Goal: Information Seeking & Learning: Learn about a topic

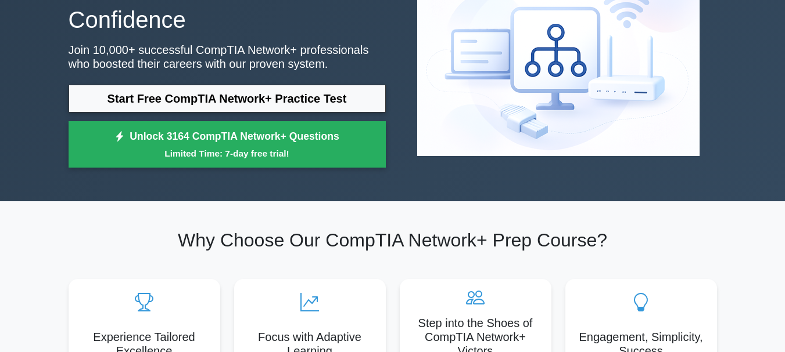
scroll to position [116, 0]
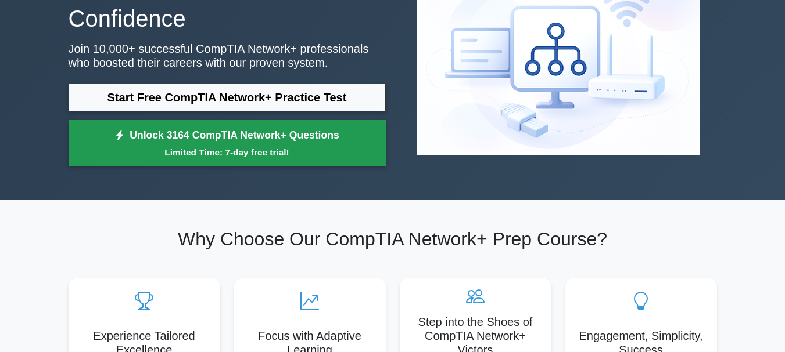
click at [330, 153] on small "Limited Time: 7-day free trial!" at bounding box center [227, 152] width 288 height 13
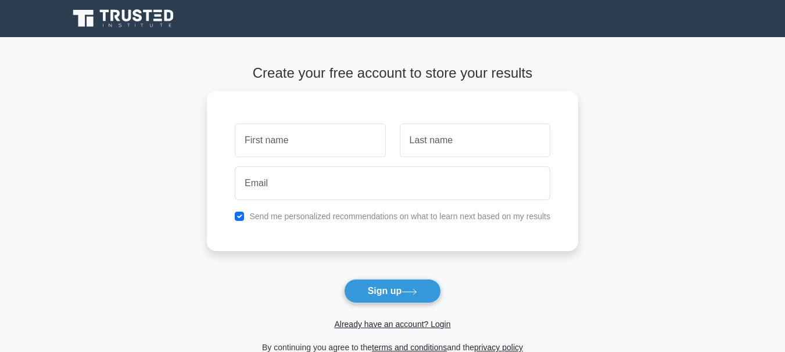
type input "edris.sediqi.97@gmail.com"
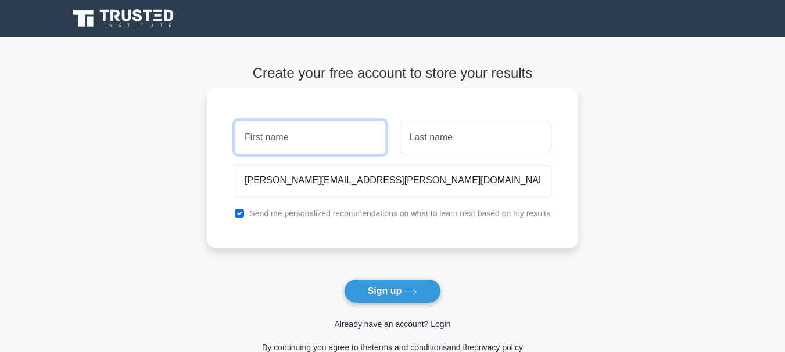
click at [358, 150] on input "text" at bounding box center [310, 138] width 150 height 34
type input "[PERSON_NAME]"
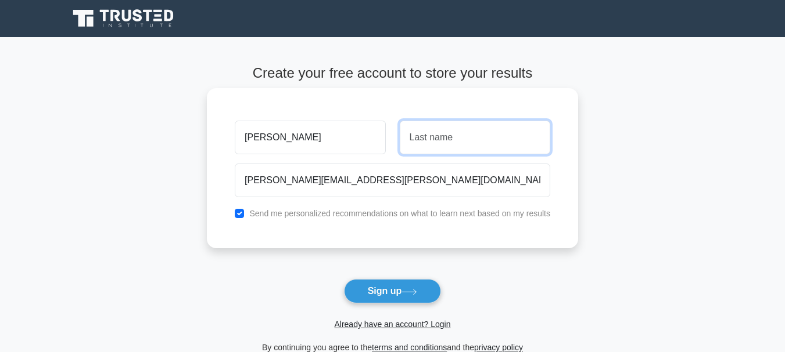
click at [449, 141] on input "text" at bounding box center [475, 138] width 150 height 34
type input "Sediqi"
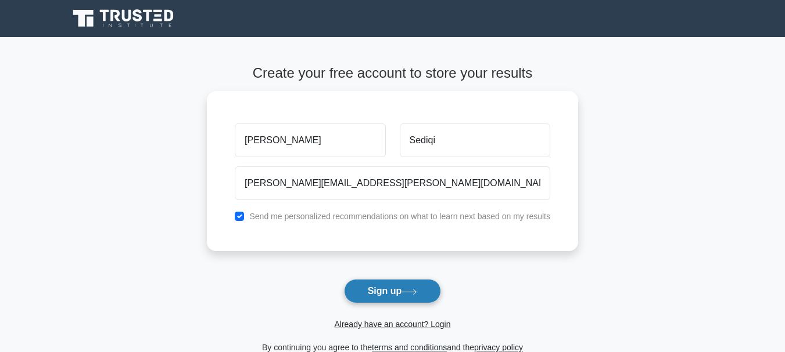
click at [405, 292] on icon at bounding box center [409, 292] width 16 height 6
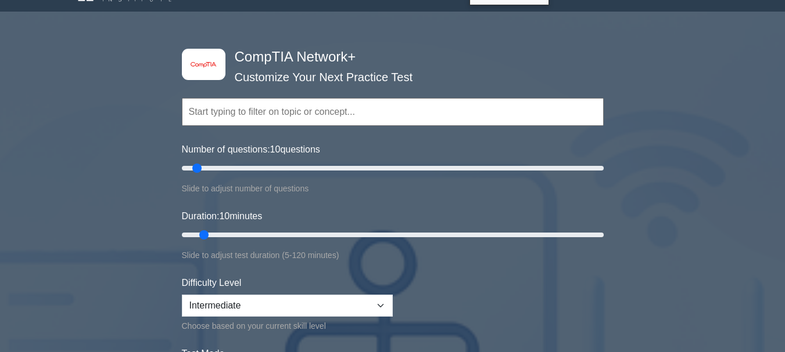
scroll to position [23, 0]
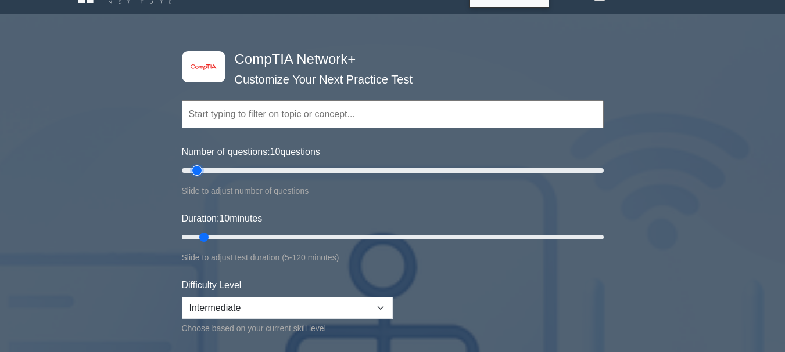
click at [197, 165] on input "Number of questions: 10 questions" at bounding box center [393, 171] width 422 height 14
drag, startPoint x: 197, startPoint y: 168, endPoint x: 367, endPoint y: 203, distance: 173.1
type input "90"
click at [367, 178] on input "Number of questions: 90 questions" at bounding box center [393, 171] width 422 height 14
drag, startPoint x: 206, startPoint y: 239, endPoint x: 498, endPoint y: 251, distance: 291.8
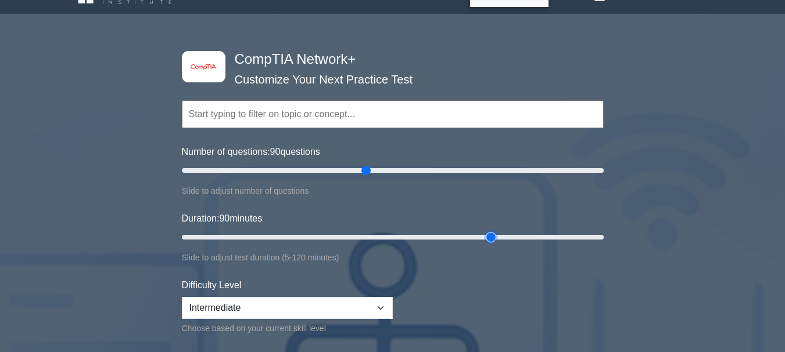
type input "90"
click at [498, 244] on input "Duration: 90 minutes" at bounding box center [393, 238] width 422 height 14
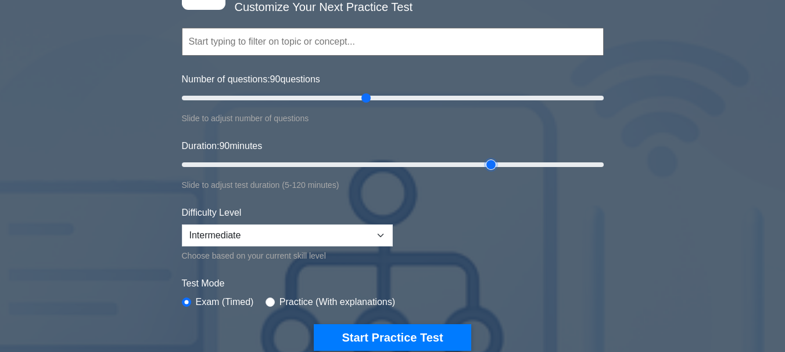
scroll to position [102, 0]
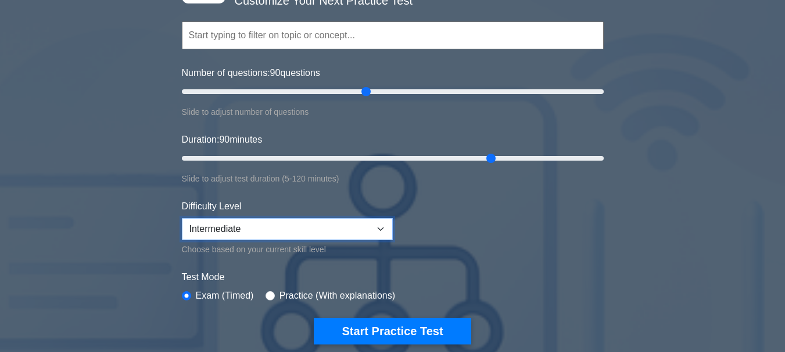
click at [383, 225] on select "Beginner Intermediate Expert" at bounding box center [287, 229] width 211 height 22
click at [182, 218] on select "Beginner Intermediate Expert" at bounding box center [287, 229] width 211 height 22
click at [380, 232] on select "Beginner Intermediate Expert" at bounding box center [287, 229] width 211 height 22
select select "intermediate"
click at [182, 218] on select "Beginner Intermediate Expert" at bounding box center [287, 229] width 211 height 22
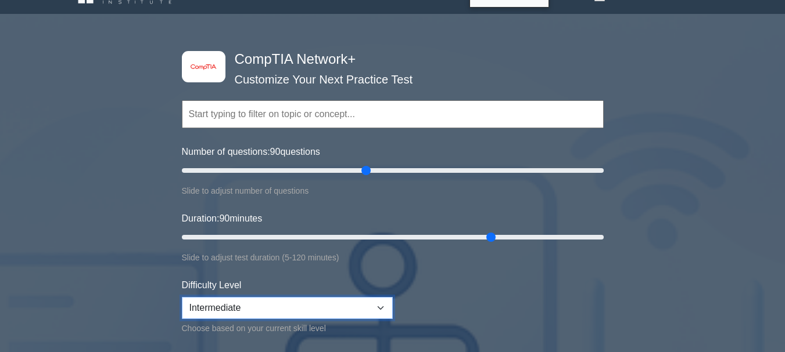
scroll to position [0, 0]
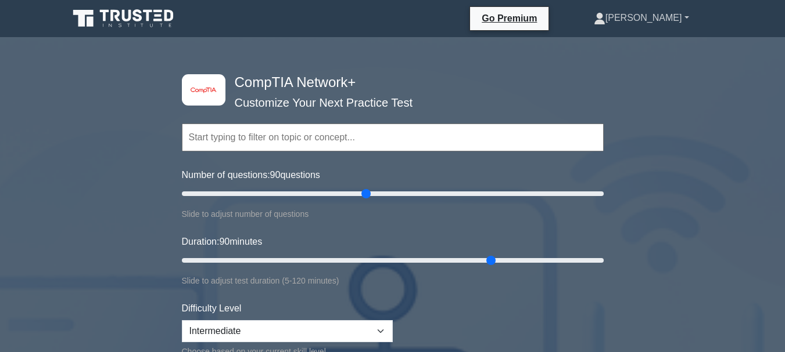
click at [689, 20] on link "[PERSON_NAME]" at bounding box center [641, 17] width 151 height 23
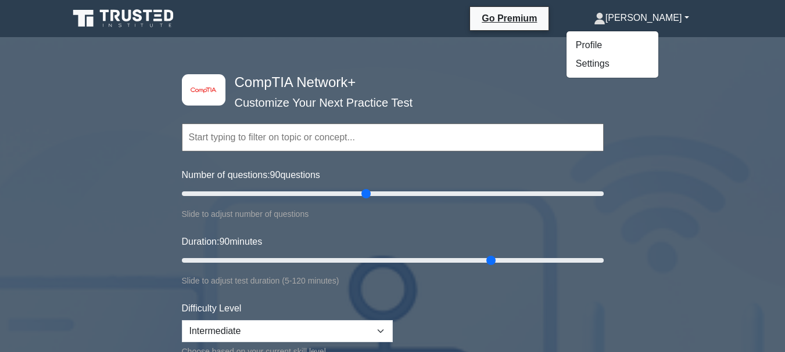
click at [689, 20] on link "[PERSON_NAME]" at bounding box center [641, 17] width 151 height 23
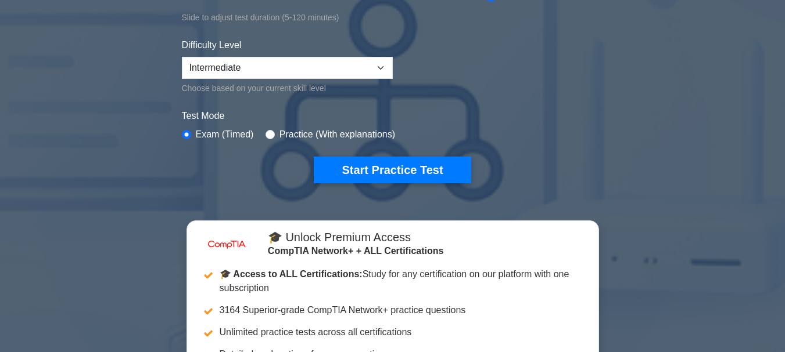
scroll to position [250, 0]
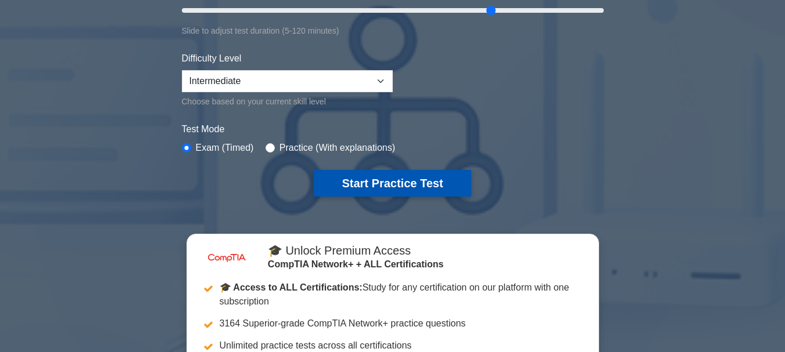
click at [362, 181] on button "Start Practice Test" at bounding box center [392, 183] width 157 height 27
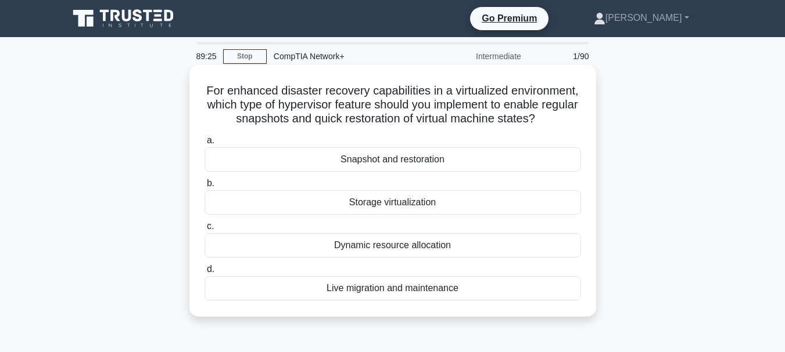
click at [360, 215] on div "Storage virtualization" at bounding box center [392, 202] width 376 height 24
click at [204, 188] on input "b. Storage virtualization" at bounding box center [204, 184] width 0 height 8
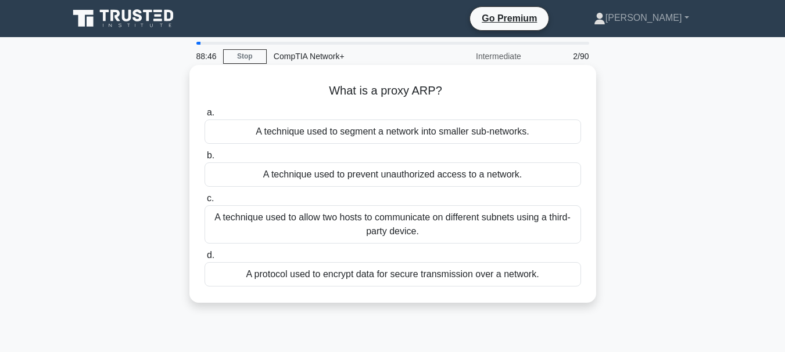
click at [247, 278] on div "A protocol used to encrypt data for secure transmission over a network." at bounding box center [392, 274] width 376 height 24
click at [204, 260] on input "d. A protocol used to encrypt data for secure transmission over a network." at bounding box center [204, 256] width 0 height 8
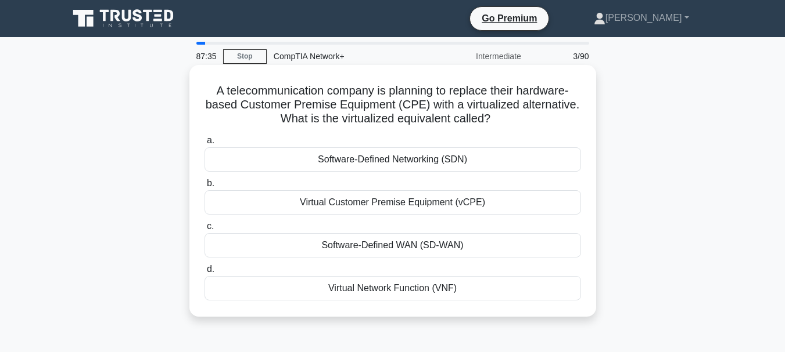
click at [409, 245] on div "Software-Defined WAN (SD-WAN)" at bounding box center [392, 245] width 376 height 24
click at [204, 231] on input "c. Software-Defined WAN (SD-WAN)" at bounding box center [204, 227] width 0 height 8
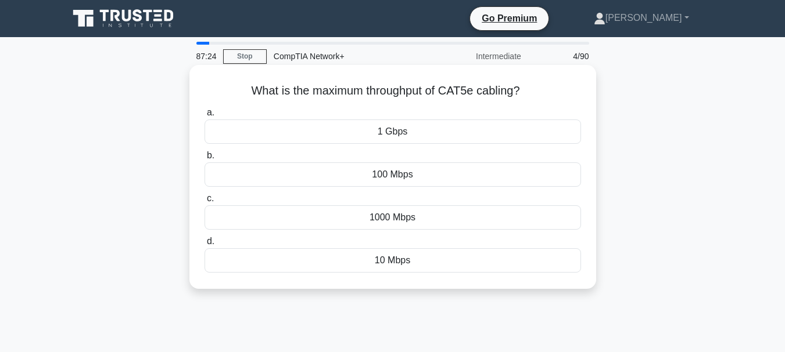
click at [331, 258] on div "10 Mbps" at bounding box center [392, 261] width 376 height 24
click at [204, 246] on input "d. 10 Mbps" at bounding box center [204, 242] width 0 height 8
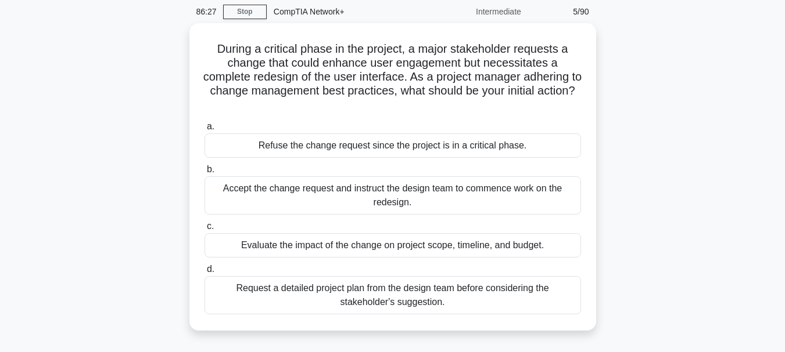
scroll to position [46, 0]
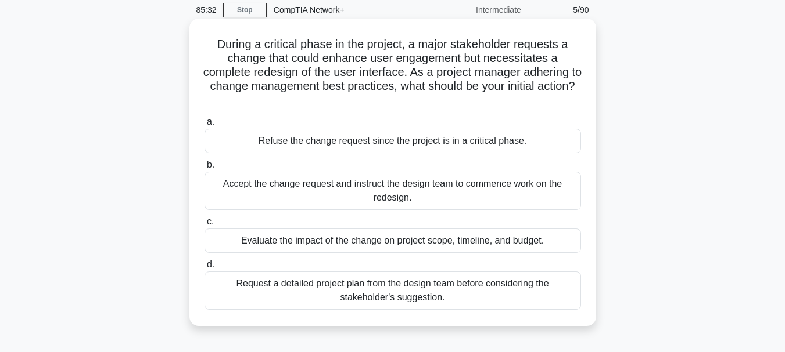
click at [498, 297] on div "Request a detailed project plan from the design team before considering the sta…" at bounding box center [392, 291] width 376 height 38
click at [204, 269] on input "d. Request a detailed project plan from the design team before considering the …" at bounding box center [204, 265] width 0 height 8
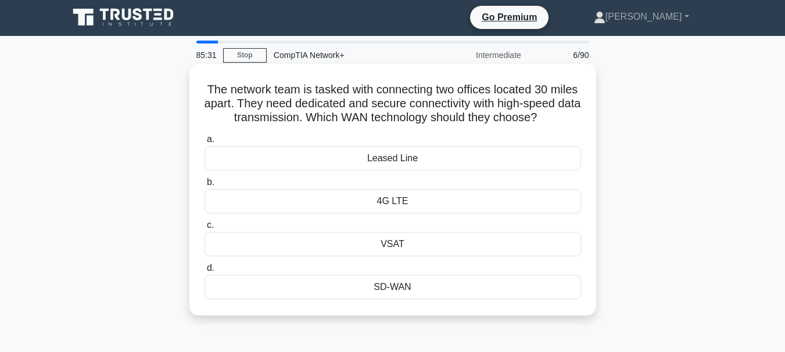
scroll to position [0, 0]
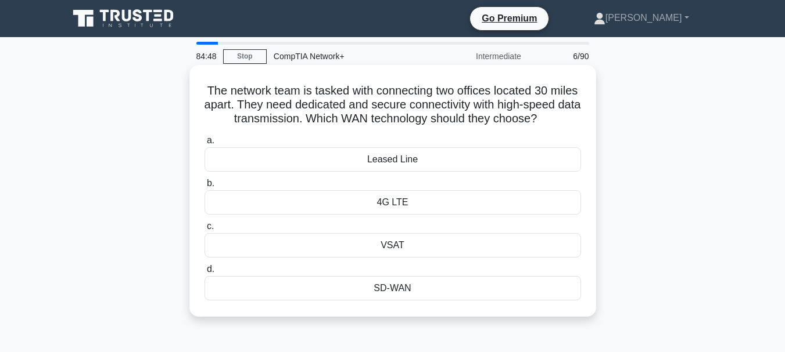
click at [416, 215] on div "4G LTE" at bounding box center [392, 202] width 376 height 24
click at [204, 188] on input "b. 4G LTE" at bounding box center [204, 184] width 0 height 8
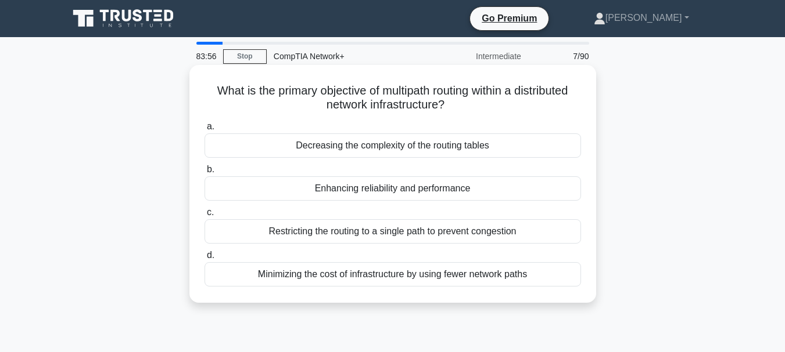
click at [380, 192] on div "Enhancing reliability and performance" at bounding box center [392, 189] width 376 height 24
click at [204, 174] on input "b. Enhancing reliability and performance" at bounding box center [204, 170] width 0 height 8
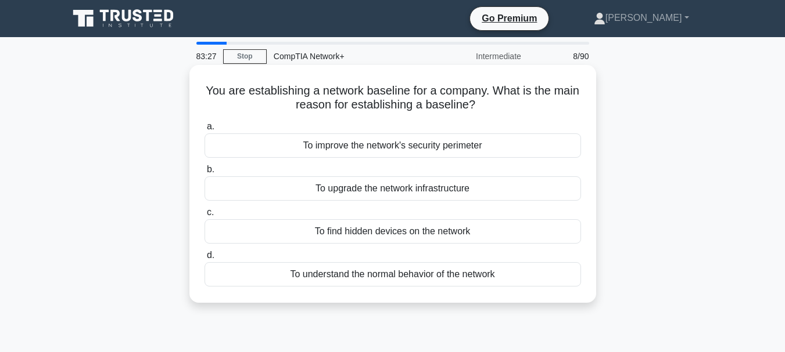
click at [415, 188] on div "To upgrade the network infrastructure" at bounding box center [392, 189] width 376 height 24
click at [204, 174] on input "b. To upgrade the network infrastructure" at bounding box center [204, 170] width 0 height 8
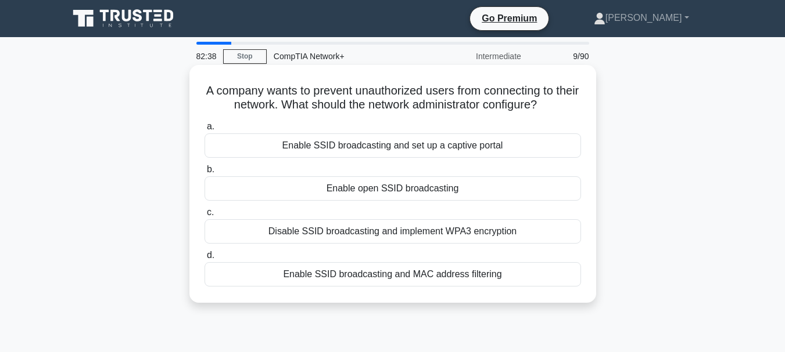
click at [385, 232] on div "Disable SSID broadcasting and implement WPA3 encryption" at bounding box center [392, 232] width 376 height 24
click at [204, 217] on input "c. Disable SSID broadcasting and implement WPA3 encryption" at bounding box center [204, 213] width 0 height 8
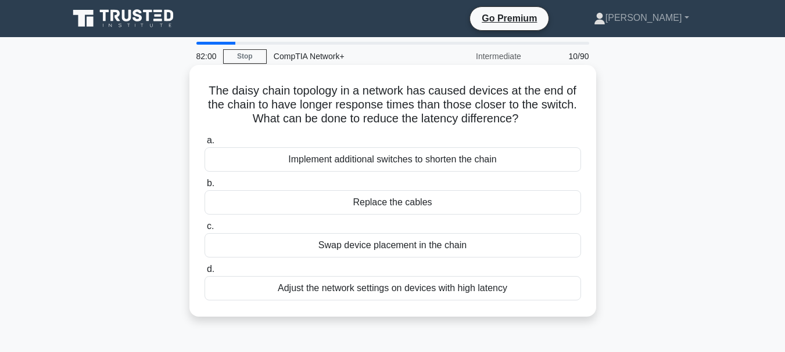
click at [453, 294] on div "Adjust the network settings on devices with high latency" at bounding box center [392, 288] width 376 height 24
click at [204, 274] on input "d. Adjust the network settings on devices with high latency" at bounding box center [204, 270] width 0 height 8
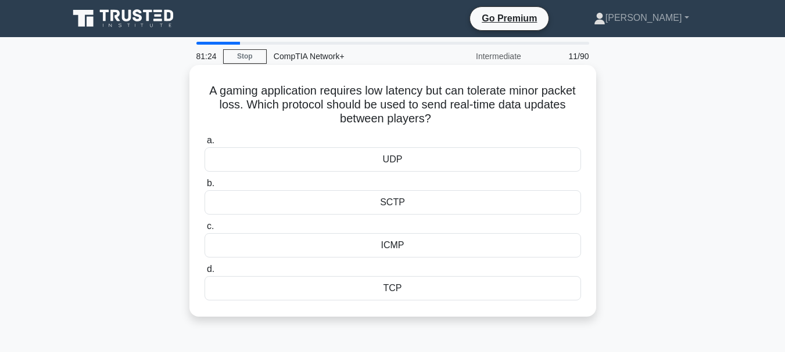
click at [389, 293] on div "TCP" at bounding box center [392, 288] width 376 height 24
click at [204, 274] on input "d. TCP" at bounding box center [204, 270] width 0 height 8
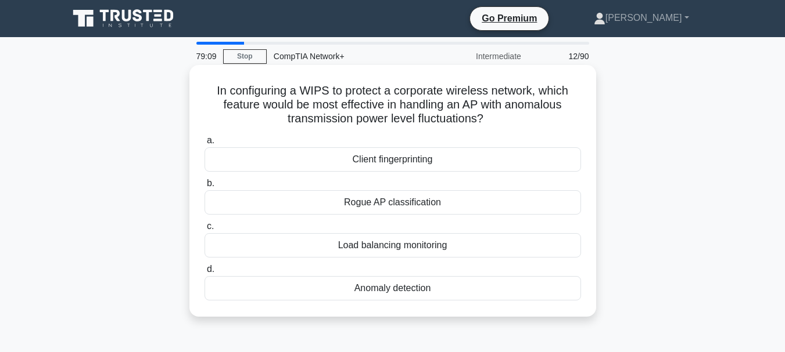
click at [391, 294] on div "Anomaly detection" at bounding box center [392, 288] width 376 height 24
click at [204, 274] on input "d. Anomaly detection" at bounding box center [204, 270] width 0 height 8
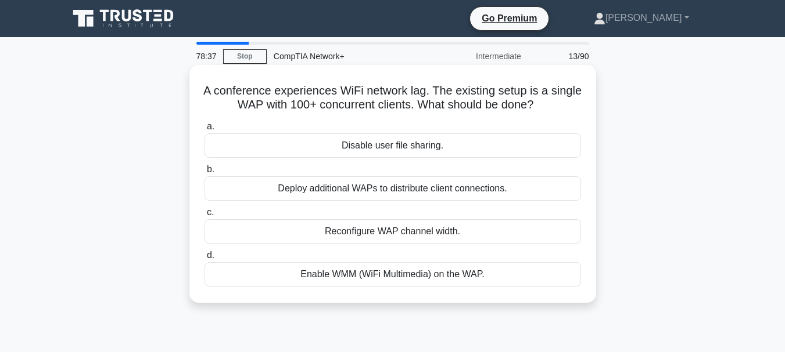
click at [389, 188] on div "Deploy additional WAPs to distribute client connections." at bounding box center [392, 189] width 376 height 24
click at [204, 174] on input "b. Deploy additional WAPs to distribute client connections." at bounding box center [204, 170] width 0 height 8
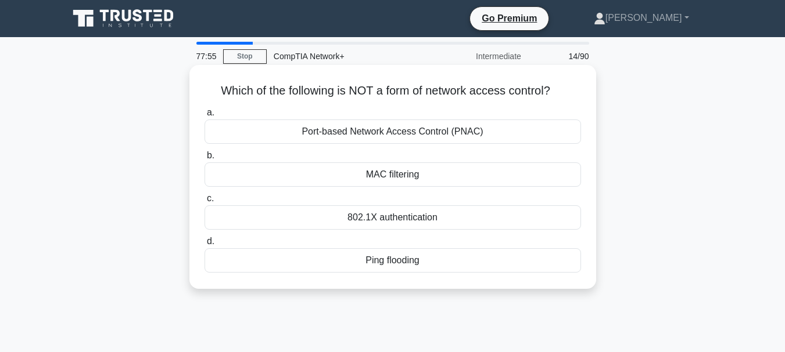
click at [400, 262] on div "Ping flooding" at bounding box center [392, 261] width 376 height 24
click at [204, 246] on input "d. Ping flooding" at bounding box center [204, 242] width 0 height 8
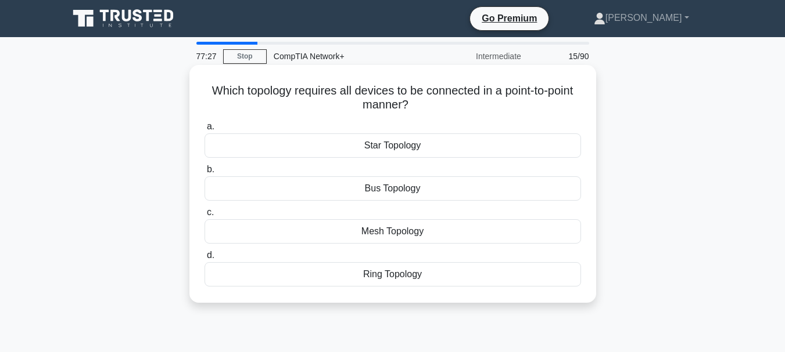
click at [375, 231] on div "Mesh Topology" at bounding box center [392, 232] width 376 height 24
click at [204, 217] on input "c. Mesh Topology" at bounding box center [204, 213] width 0 height 8
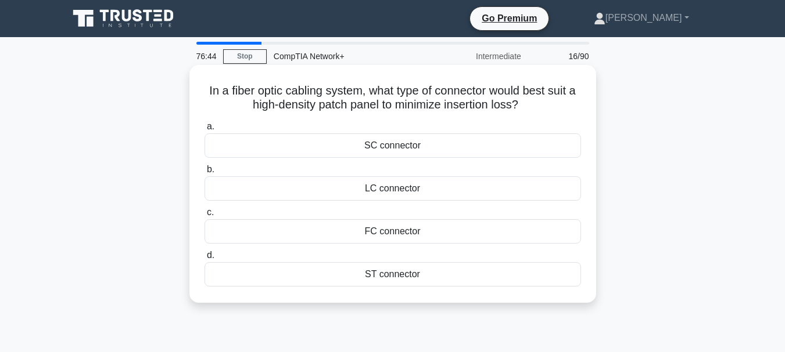
click at [368, 183] on div "LC connector" at bounding box center [392, 189] width 376 height 24
click at [204, 174] on input "b. LC connector" at bounding box center [204, 170] width 0 height 8
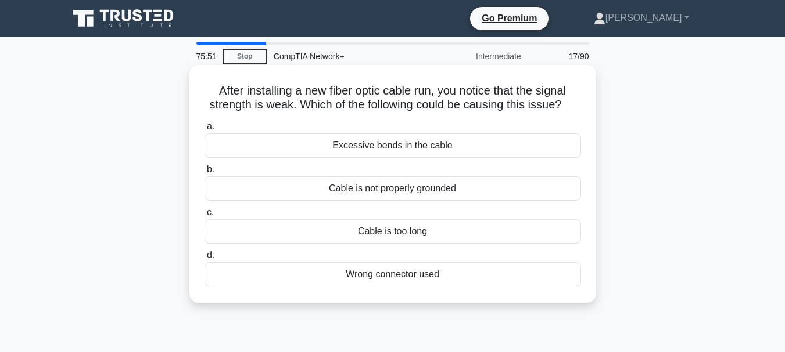
click at [398, 150] on div "Excessive bends in the cable" at bounding box center [392, 146] width 376 height 24
click at [204, 131] on input "a. Excessive bends in the cable" at bounding box center [204, 127] width 0 height 8
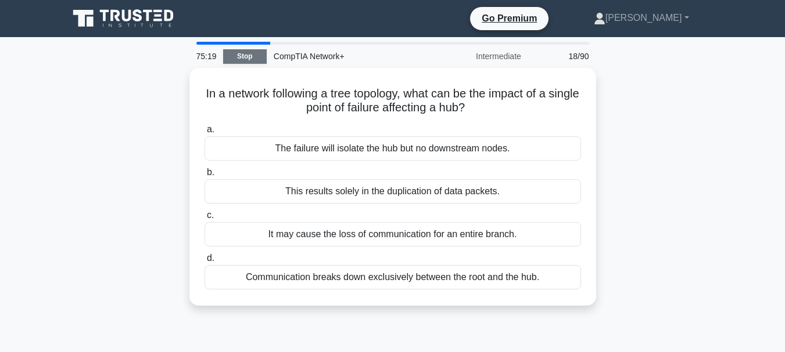
click at [235, 58] on link "Stop" at bounding box center [245, 56] width 44 height 15
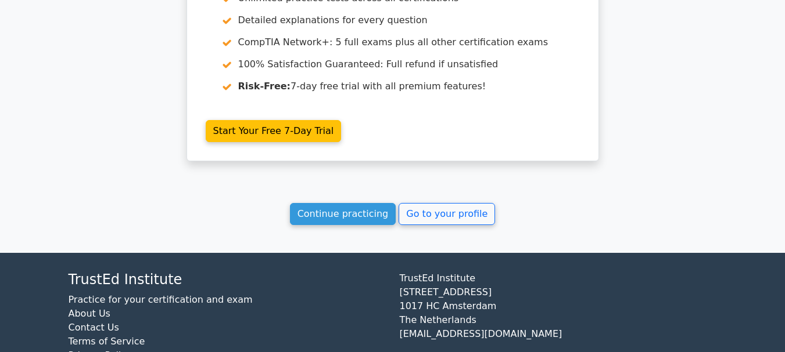
scroll to position [1086, 0]
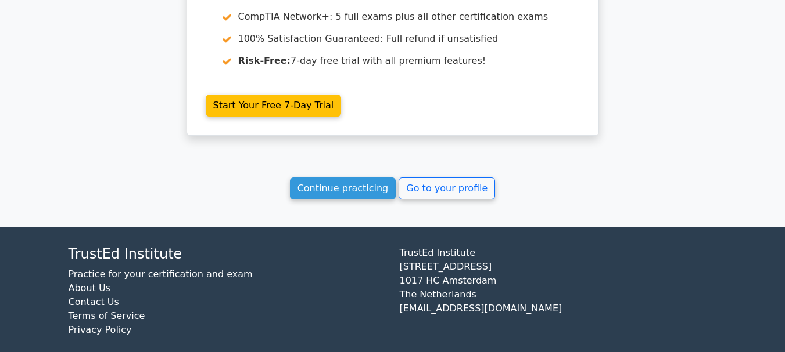
click at [372, 187] on link "Continue practicing" at bounding box center [343, 189] width 106 height 22
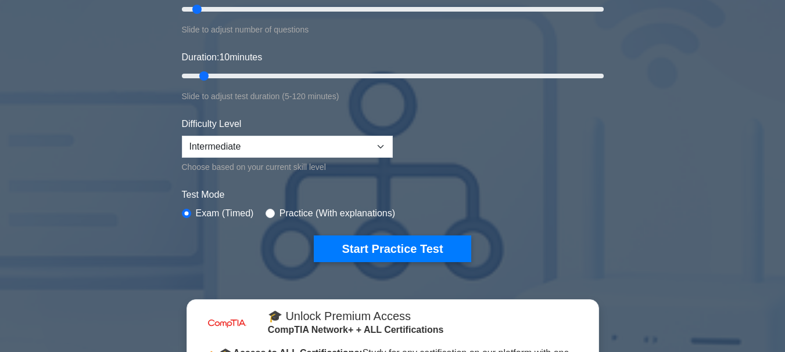
scroll to position [158, 0]
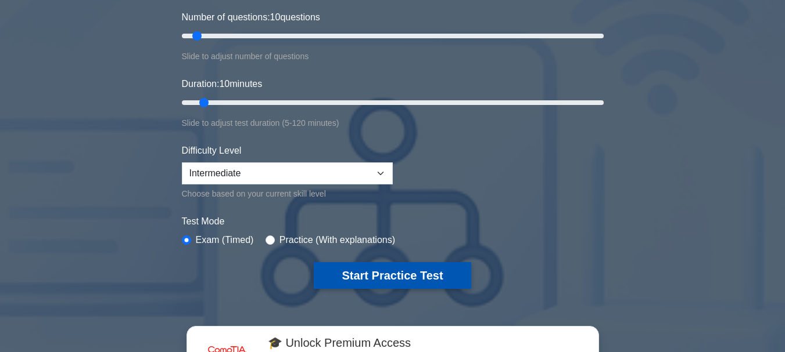
click at [395, 276] on button "Start Practice Test" at bounding box center [392, 275] width 157 height 27
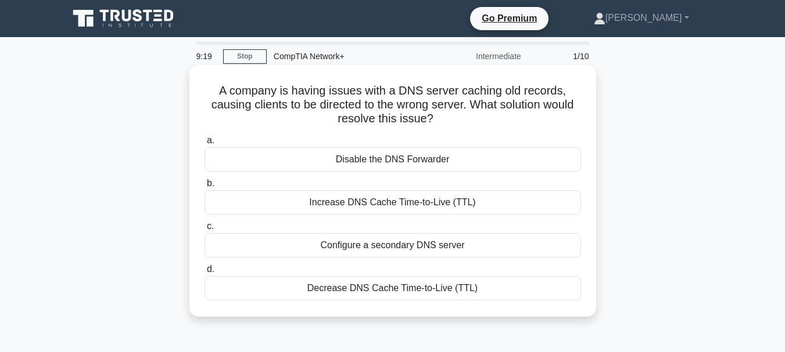
click at [344, 206] on div "Increase DNS Cache Time-to-Live (TTL)" at bounding box center [392, 202] width 376 height 24
click at [204, 188] on input "b. Increase DNS Cache Time-to-Live (TTL)" at bounding box center [204, 184] width 0 height 8
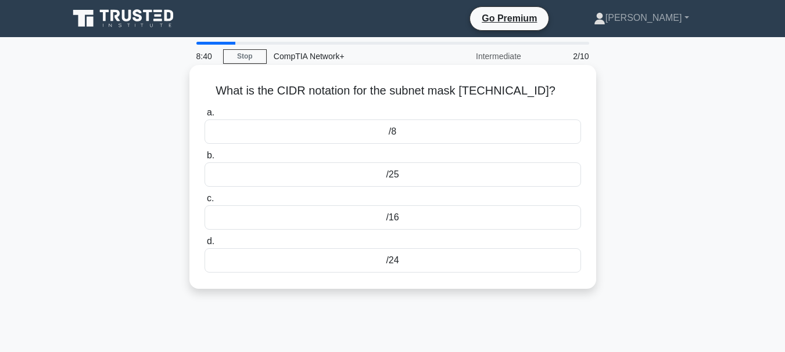
click at [401, 259] on div "/24" at bounding box center [392, 261] width 376 height 24
click at [204, 246] on input "d. /24" at bounding box center [204, 242] width 0 height 8
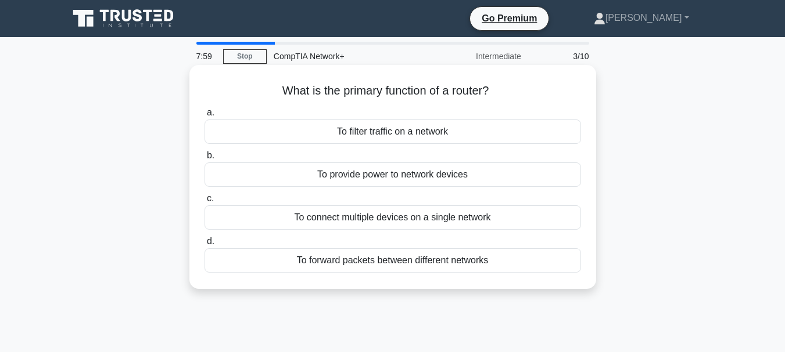
click at [429, 220] on div "To connect multiple devices on a single network" at bounding box center [392, 218] width 376 height 24
click at [204, 203] on input "c. To connect multiple devices on a single network" at bounding box center [204, 199] width 0 height 8
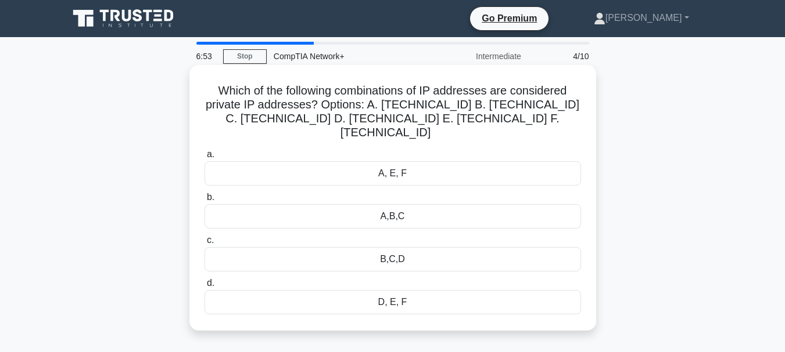
click at [391, 161] on div "A, E, F" at bounding box center [392, 173] width 376 height 24
click at [204, 154] on input "a. A, E, F" at bounding box center [204, 155] width 0 height 8
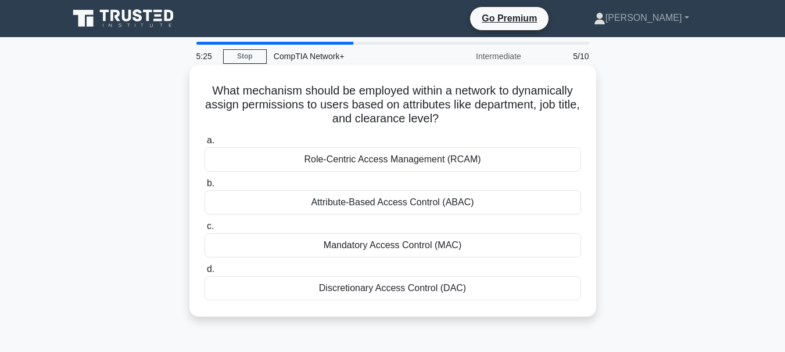
click at [348, 289] on div "Discretionary Access Control (DAC)" at bounding box center [392, 288] width 376 height 24
click at [204, 274] on input "d. Discretionary Access Control (DAC)" at bounding box center [204, 270] width 0 height 8
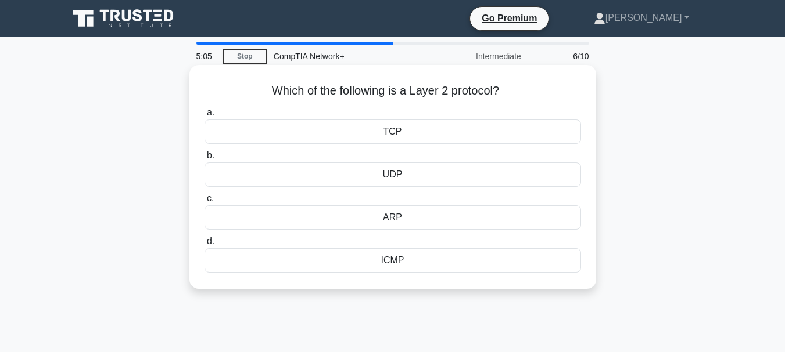
click at [395, 273] on div "ICMP" at bounding box center [392, 261] width 376 height 24
click at [204, 246] on input "d. ICMP" at bounding box center [204, 242] width 0 height 8
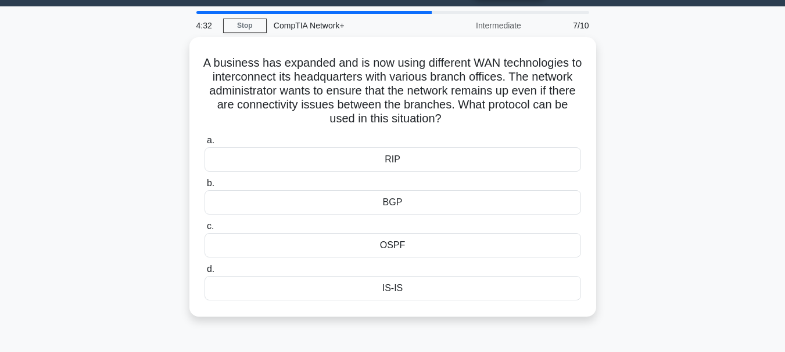
scroll to position [32, 0]
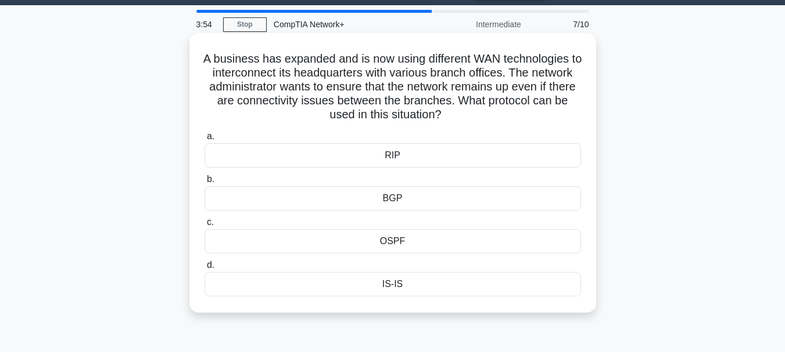
click at [389, 193] on div "BGP" at bounding box center [392, 198] width 376 height 24
click at [204, 183] on input "b. BGP" at bounding box center [204, 180] width 0 height 8
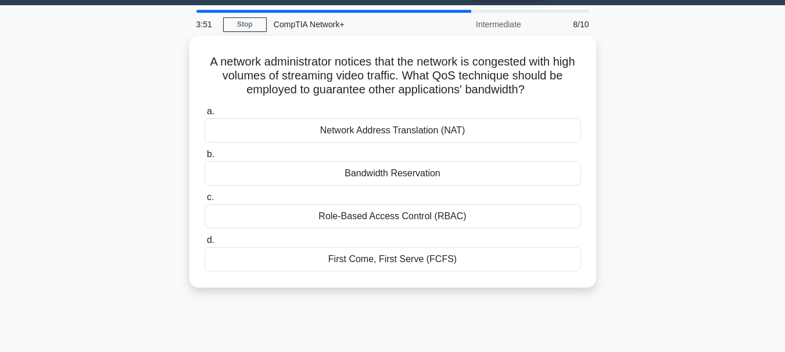
scroll to position [0, 0]
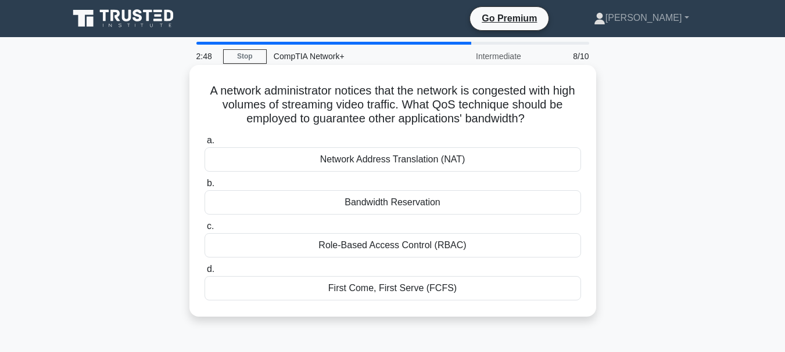
click at [349, 290] on div "First Come, First Serve (FCFS)" at bounding box center [392, 288] width 376 height 24
click at [204, 274] on input "d. First Come, First Serve (FCFS)" at bounding box center [204, 270] width 0 height 8
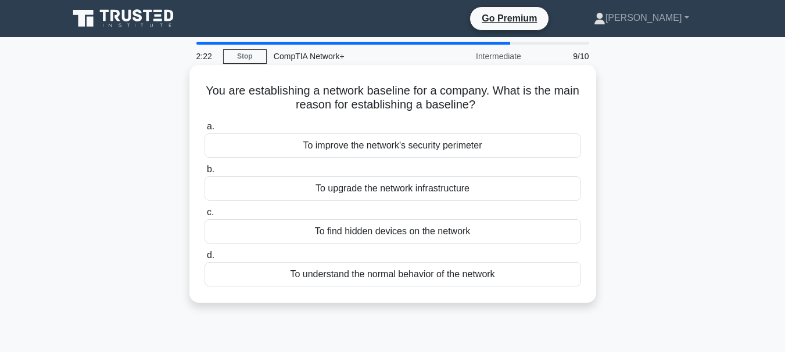
click at [439, 191] on div "To upgrade the network infrastructure" at bounding box center [392, 189] width 376 height 24
click at [204, 174] on input "b. To upgrade the network infrastructure" at bounding box center [204, 170] width 0 height 8
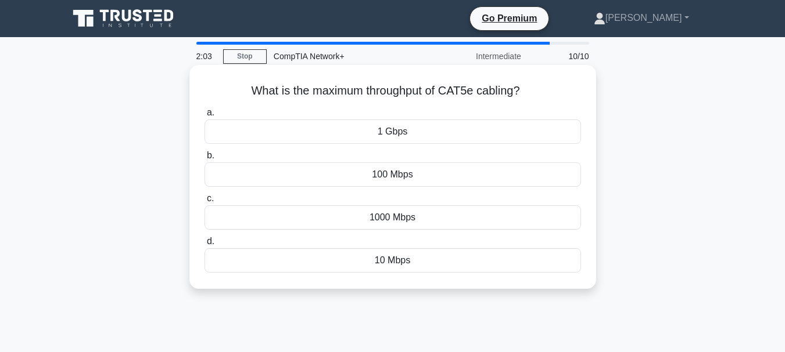
click at [394, 262] on div "10 Mbps" at bounding box center [392, 261] width 376 height 24
click at [204, 246] on input "d. 10 Mbps" at bounding box center [204, 242] width 0 height 8
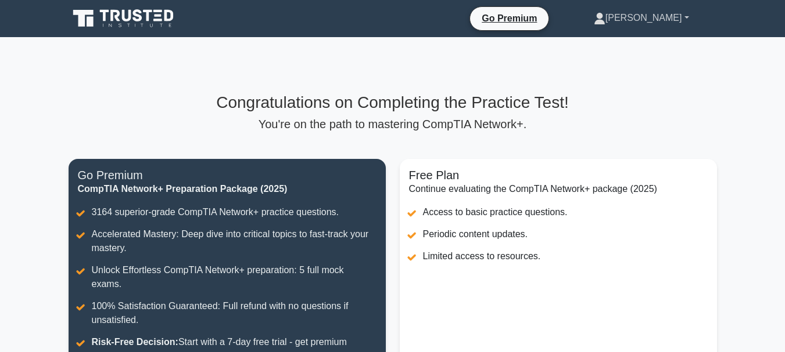
click at [683, 16] on link "[PERSON_NAME]" at bounding box center [641, 17] width 151 height 23
click at [643, 42] on link "Profile" at bounding box center [612, 45] width 92 height 19
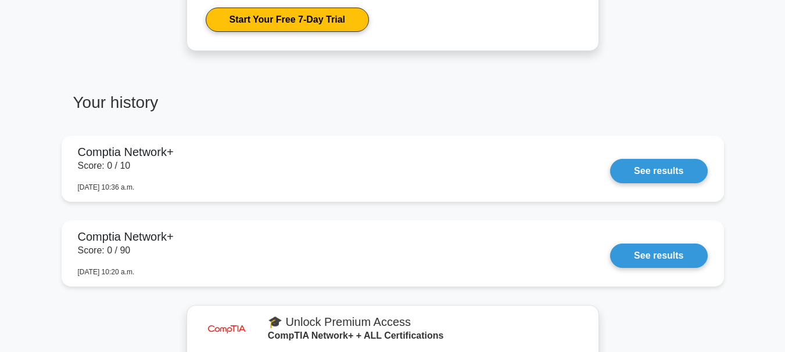
scroll to position [742, 0]
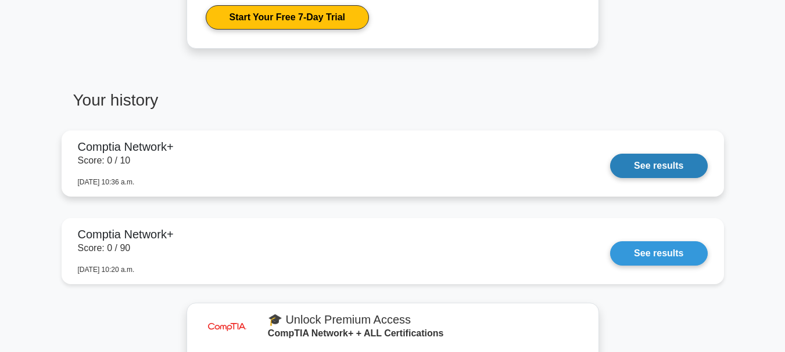
click at [657, 164] on link "See results" at bounding box center [658, 166] width 97 height 24
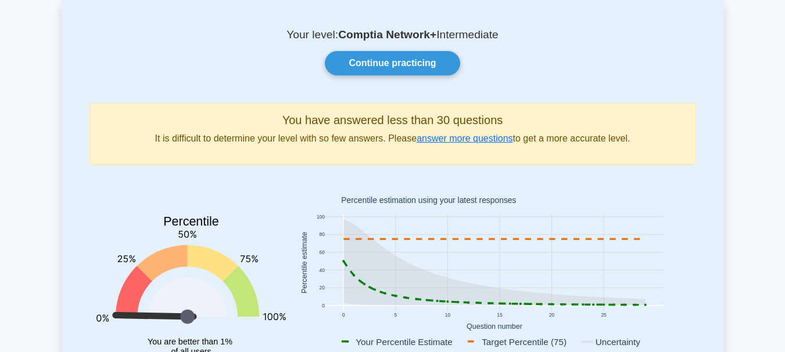
scroll to position [0, 0]
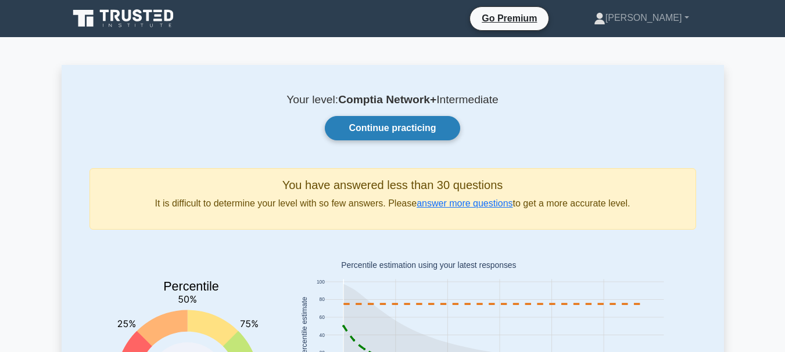
click at [397, 135] on link "Continue practicing" at bounding box center [392, 128] width 135 height 24
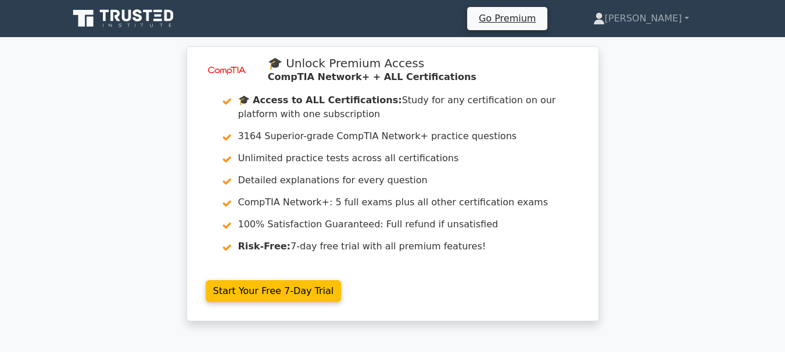
click at [673, 152] on div "image/svg+xml 🎓 Unlock Premium Access CompTIA Network+ + ALL Certifications 🎓 A…" at bounding box center [392, 190] width 785 height 289
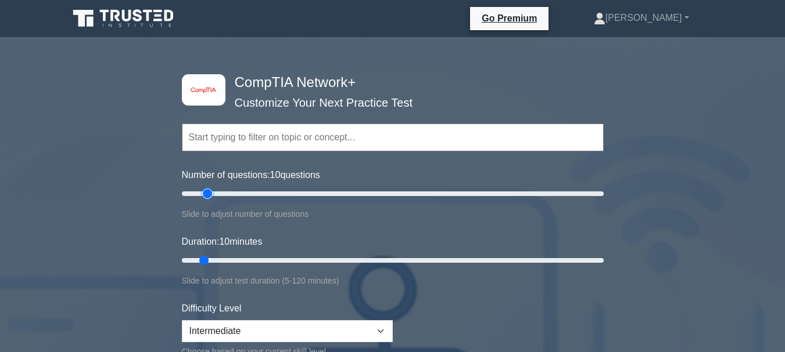
type input "15"
click at [203, 193] on input "Number of questions: 10 questions" at bounding box center [393, 194] width 422 height 14
click at [210, 193] on input "Number of questions: 15 questions" at bounding box center [393, 194] width 422 height 14
click at [210, 261] on input "Duration: 10 minutes" at bounding box center [393, 261] width 422 height 14
type input "15"
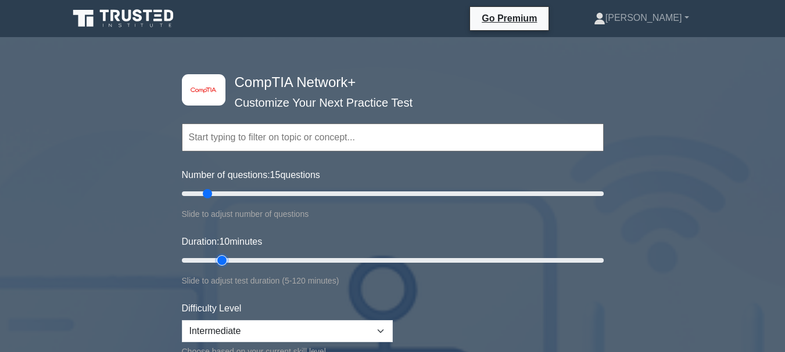
click at [213, 259] on input "Duration: 10 minutes" at bounding box center [393, 261] width 422 height 14
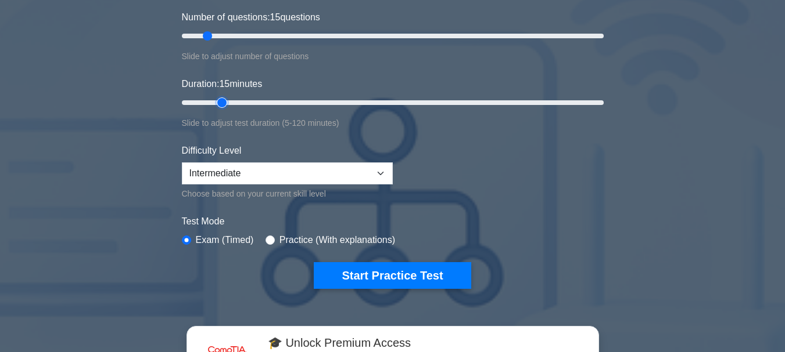
scroll to position [178, 0]
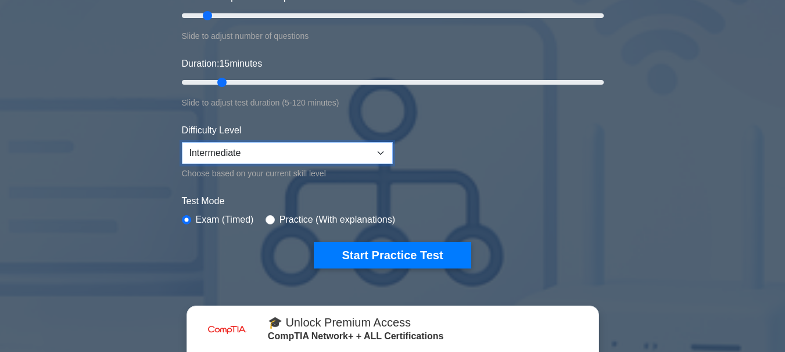
click at [384, 148] on select "Beginner Intermediate Expert" at bounding box center [287, 153] width 211 height 22
select select "expert"
click at [182, 142] on select "Beginner Intermediate Expert" at bounding box center [287, 153] width 211 height 22
click at [265, 219] on input "radio" at bounding box center [269, 219] width 9 height 9
radio input "true"
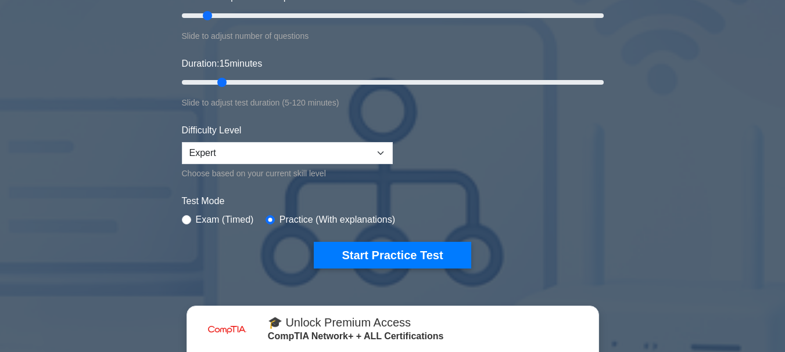
click at [191, 220] on div "Exam (Timed)" at bounding box center [218, 220] width 72 height 14
click at [186, 215] on input "radio" at bounding box center [186, 219] width 9 height 9
radio input "true"
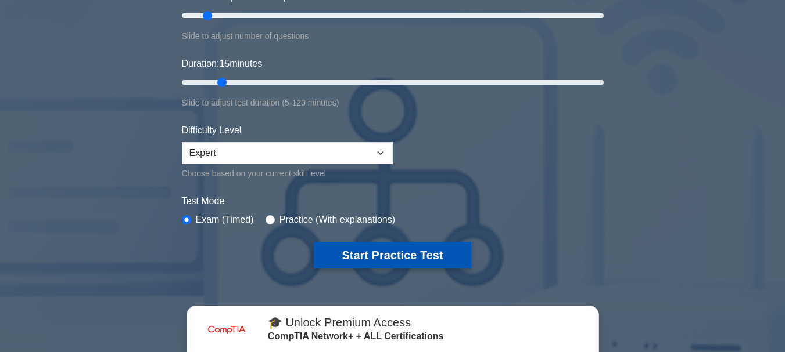
click at [421, 251] on button "Start Practice Test" at bounding box center [392, 255] width 157 height 27
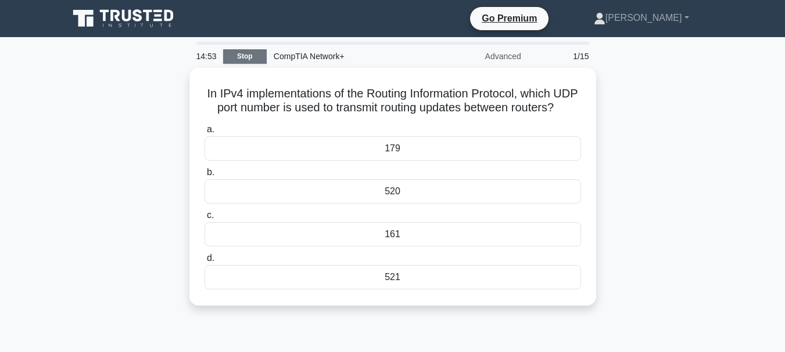
click at [223, 53] on link "Stop" at bounding box center [245, 56] width 44 height 15
click at [229, 53] on link "Stop" at bounding box center [245, 56] width 44 height 15
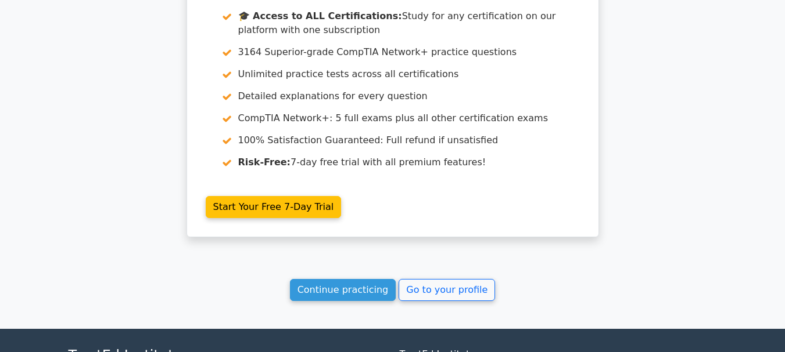
scroll to position [982, 0]
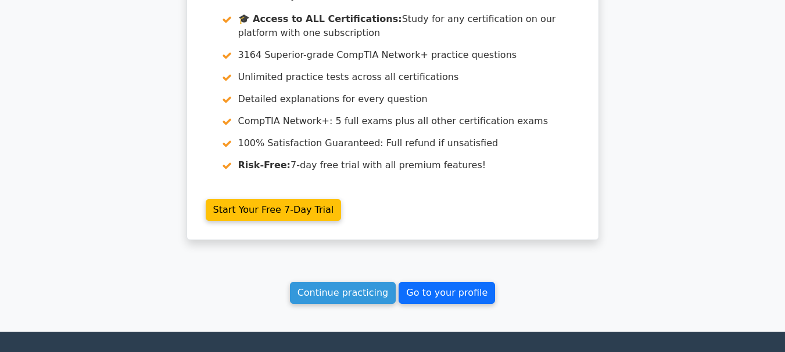
click at [428, 288] on link "Go to your profile" at bounding box center [446, 293] width 96 height 22
